Goal: Navigation & Orientation: Find specific page/section

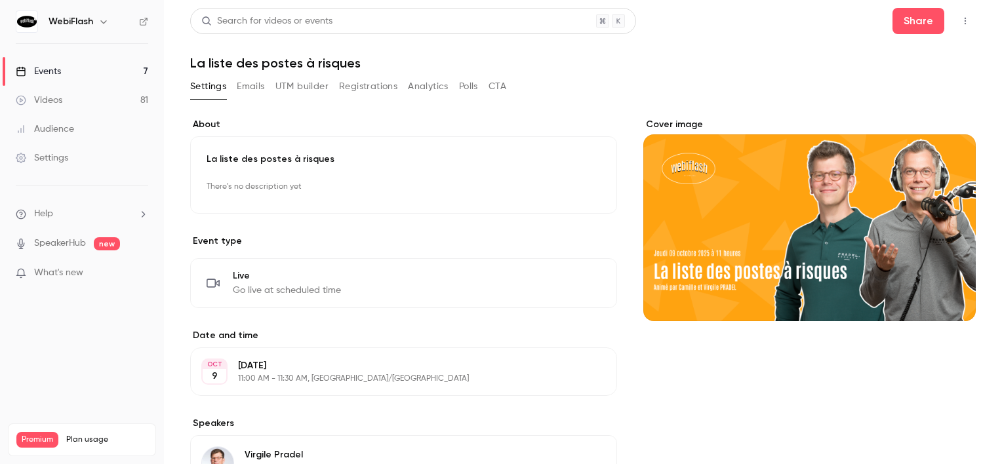
click at [138, 72] on link "Events 7" at bounding box center [82, 71] width 164 height 29
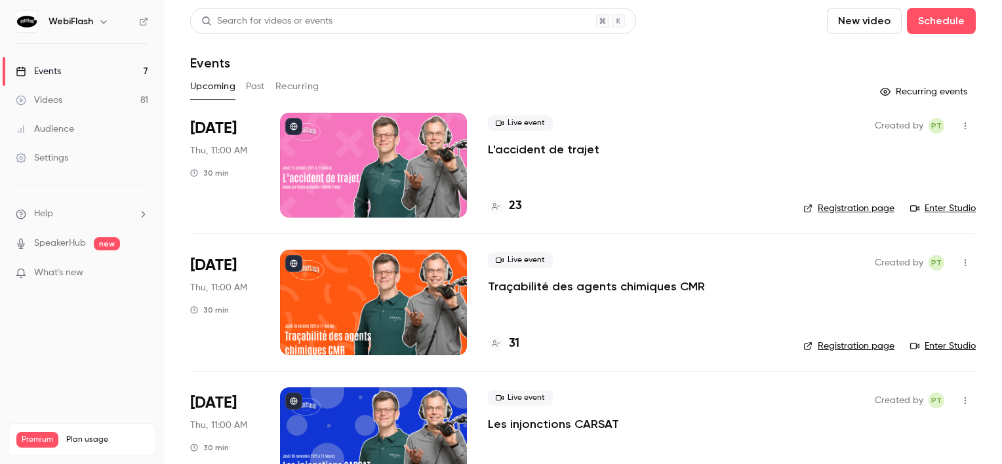
click at [266, 88] on div "Upcoming Past Recurring" at bounding box center [582, 86] width 785 height 21
click at [262, 93] on button "Past" at bounding box center [255, 86] width 19 height 21
